Goal: Task Accomplishment & Management: Use online tool/utility

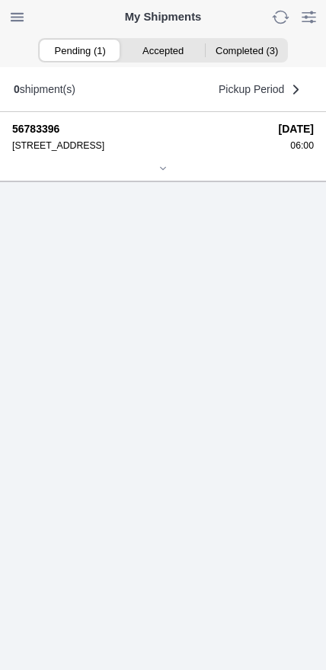
click at [168, 173] on icon at bounding box center [163, 168] width 9 height 9
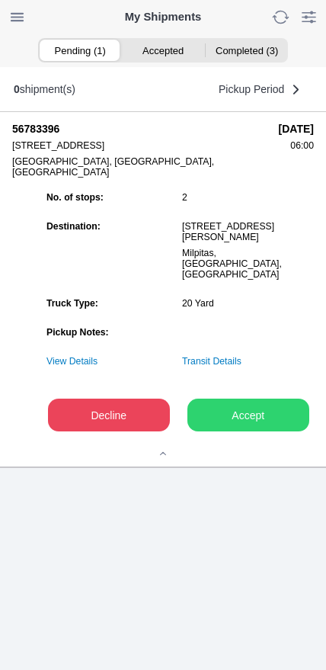
click at [0, 0] on slot "Accept" at bounding box center [0, 0] width 0 height 0
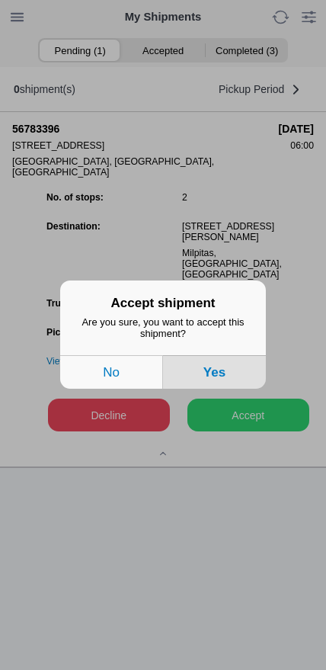
click at [239, 377] on button "Yes" at bounding box center [214, 373] width 103 height 34
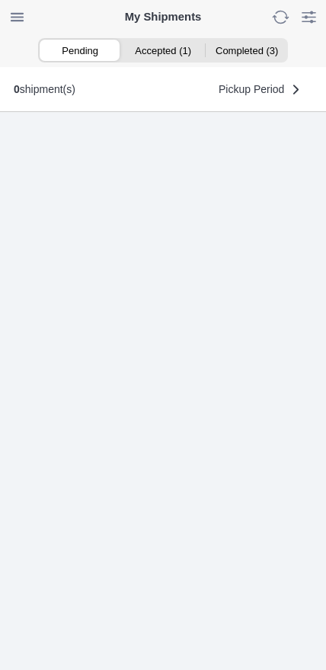
click at [170, 47] on ion-segment-button "Accepted (1)" at bounding box center [162, 50] width 83 height 21
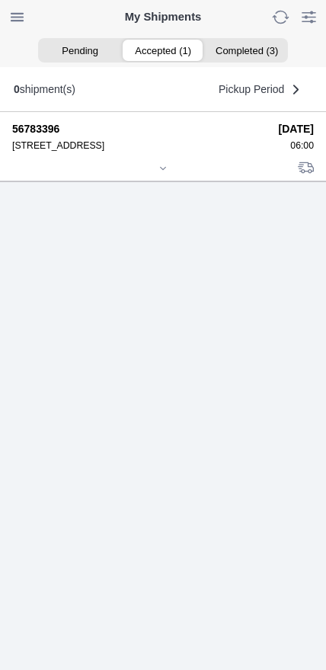
click at [168, 173] on icon at bounding box center [163, 168] width 9 height 9
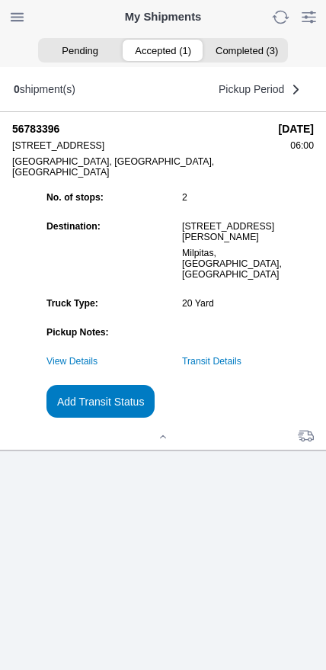
click at [0, 0] on slot "Add Transit Status" at bounding box center [0, 0] width 0 height 0
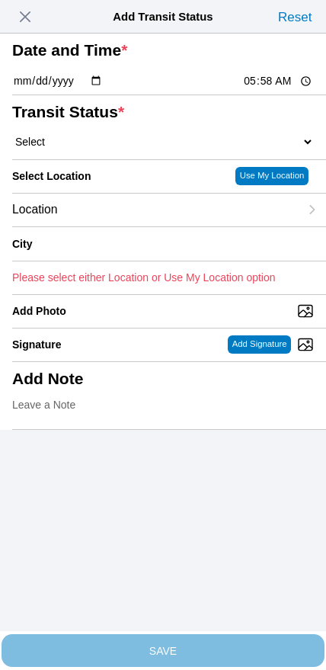
click at [271, 89] on input "05:58" at bounding box center [278, 81] width 72 height 16
type input "06:00"
click at [99, 149] on select "Select Arrive at Drop Off Arrive at Pickup Break Start Break Stop Depart Drop O…" at bounding box center [163, 142] width 302 height 14
select select "ARVPULOC"
click at [121, 226] on div "Location" at bounding box center [155, 210] width 287 height 33
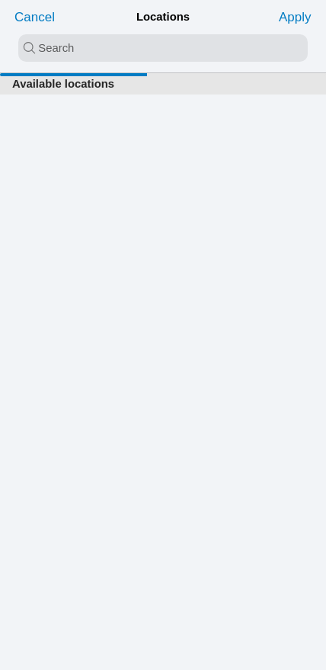
click at [149, 57] on input "search text" at bounding box center [163, 47] width 290 height 27
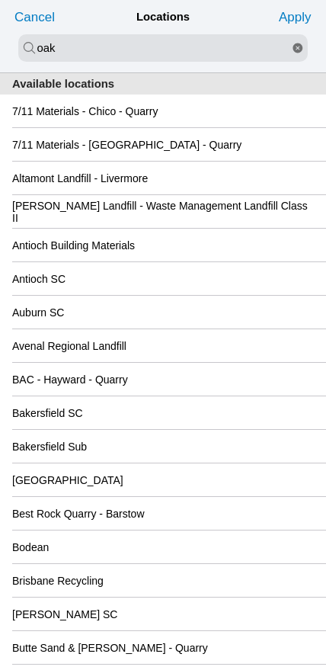
type input "oak"
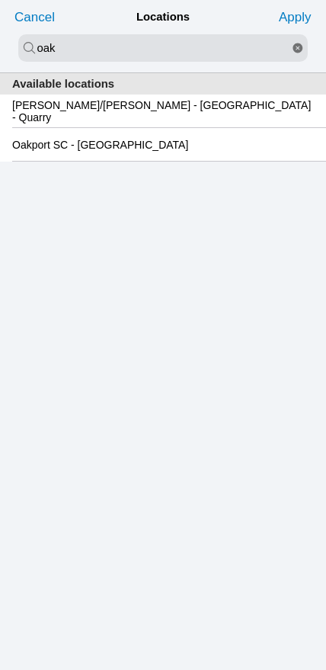
click at [0, 0] on slot "Oakport SC - [GEOGRAPHIC_DATA]" at bounding box center [0, 0] width 0 height 0
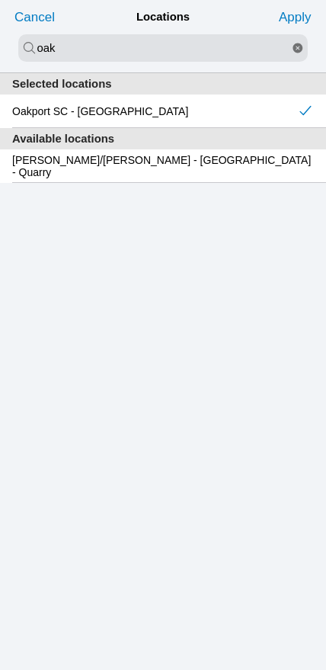
click at [0, 0] on slot "Apply" at bounding box center [0, 0] width 0 height 0
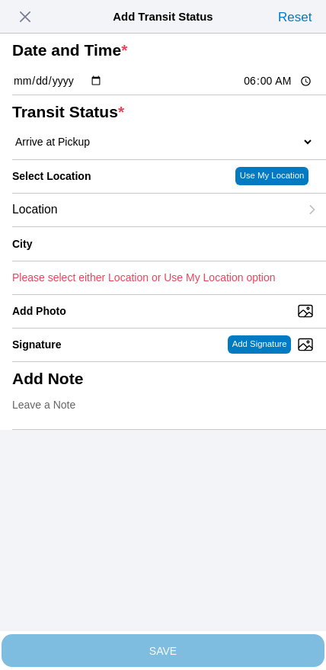
type input "[GEOGRAPHIC_DATA]"
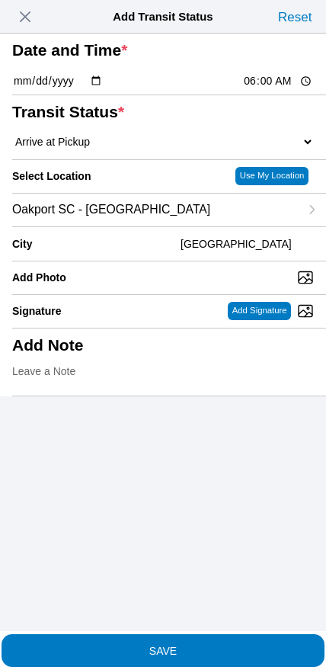
click at [0, 0] on slot "SAVE" at bounding box center [0, 0] width 0 height 0
